Goal: Task Accomplishment & Management: Manage account settings

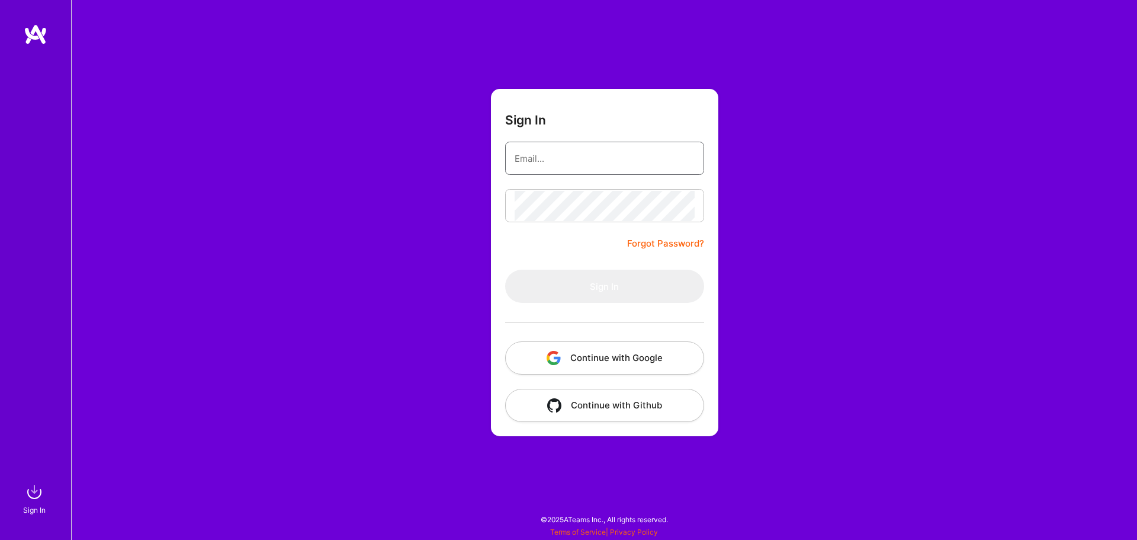
type input "[EMAIL_ADDRESS][DOMAIN_NAME]"
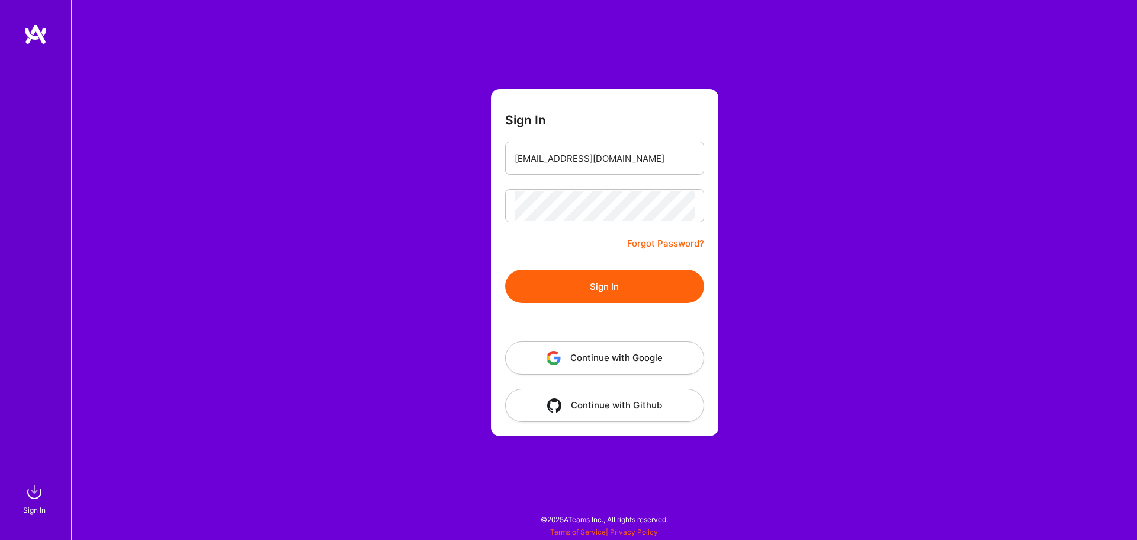
drag, startPoint x: 529, startPoint y: 269, endPoint x: 529, endPoint y: 275, distance: 6.5
click at [529, 269] on form "Sign In [EMAIL_ADDRESS][DOMAIN_NAME] Forgot Password? Sign In Continue with Goo…" at bounding box center [604, 262] width 227 height 347
click at [529, 281] on button "Sign In" at bounding box center [604, 285] width 199 height 33
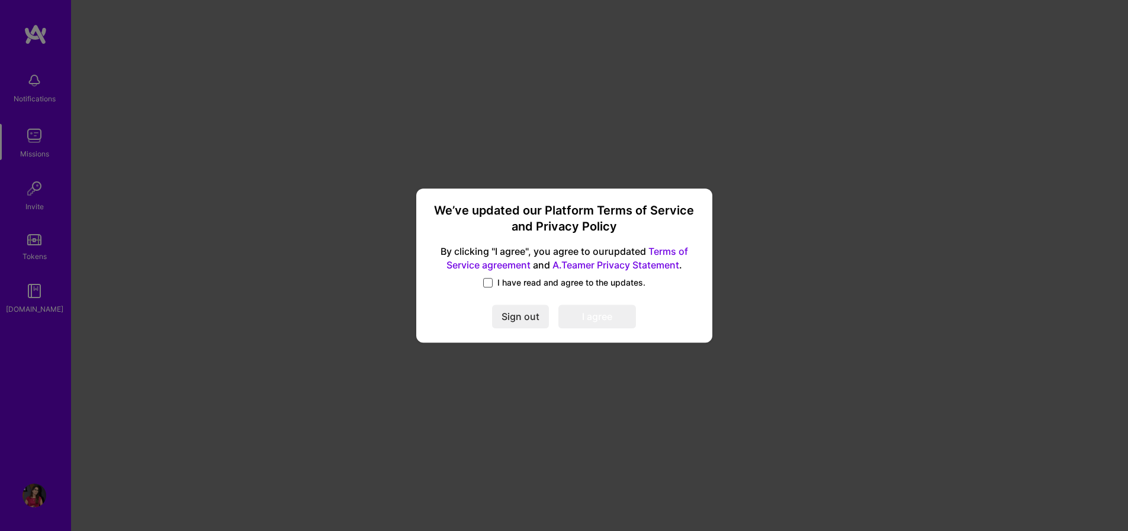
click at [489, 283] on span at bounding box center [487, 282] width 9 height 9
click at [0, 0] on input "I have read and agree to the updates." at bounding box center [0, 0] width 0 height 0
click at [592, 320] on button "I agree" at bounding box center [597, 316] width 78 height 24
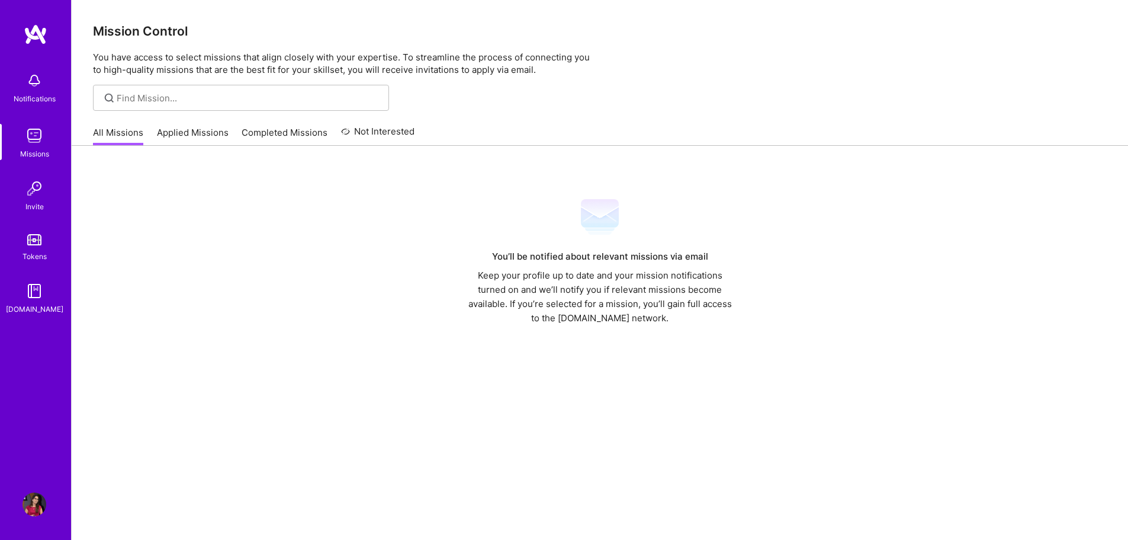
click at [41, 502] on img at bounding box center [35, 504] width 24 height 24
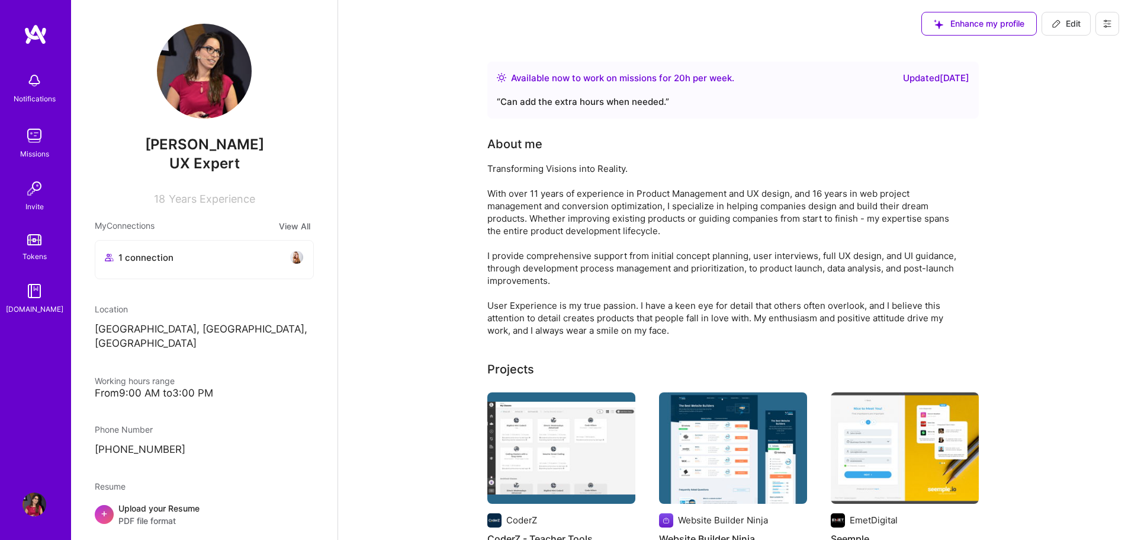
click at [569, 99] on div "“ Can add the extra hours when needed. ”" at bounding box center [733, 102] width 473 height 14
click at [990, 28] on span "Enhance my profile" at bounding box center [979, 24] width 91 height 12
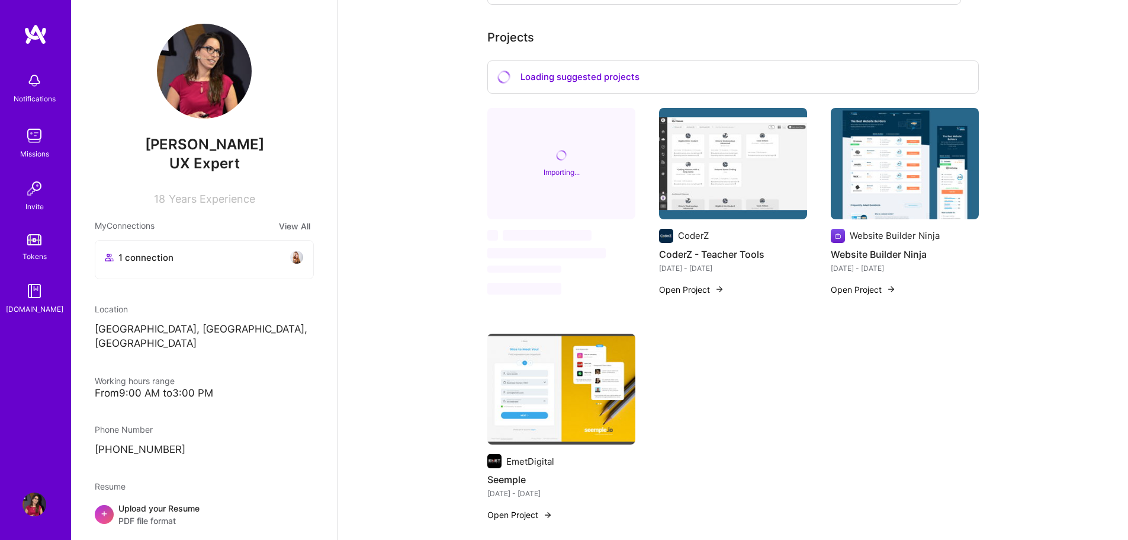
scroll to position [178, 0]
